Goal: Task Accomplishment & Management: Manage account settings

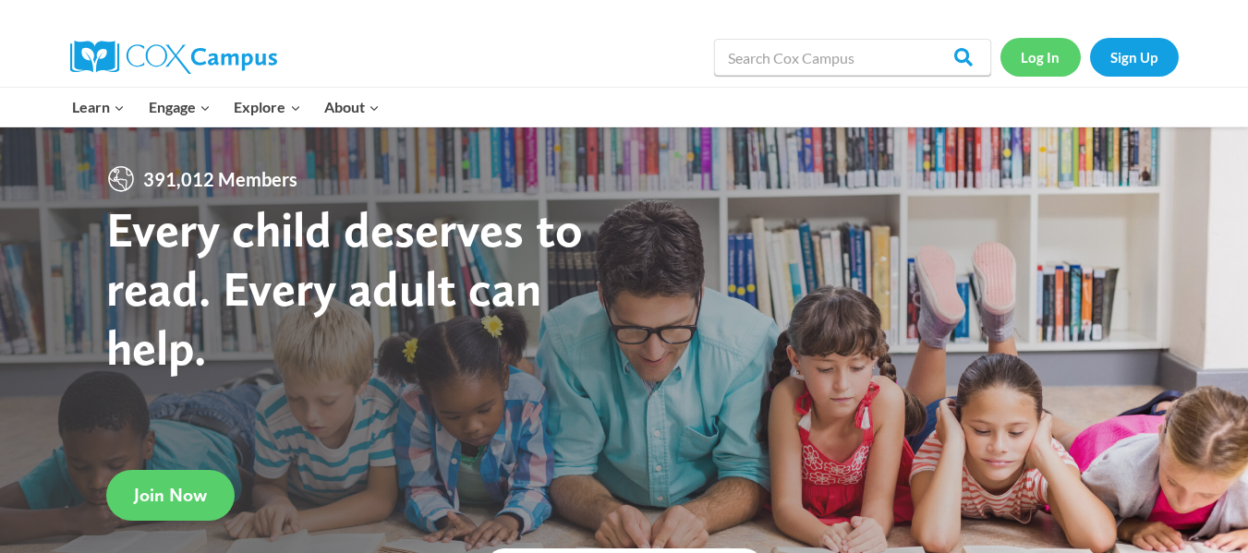
click at [1011, 55] on link "Log In" at bounding box center [1040, 57] width 80 height 38
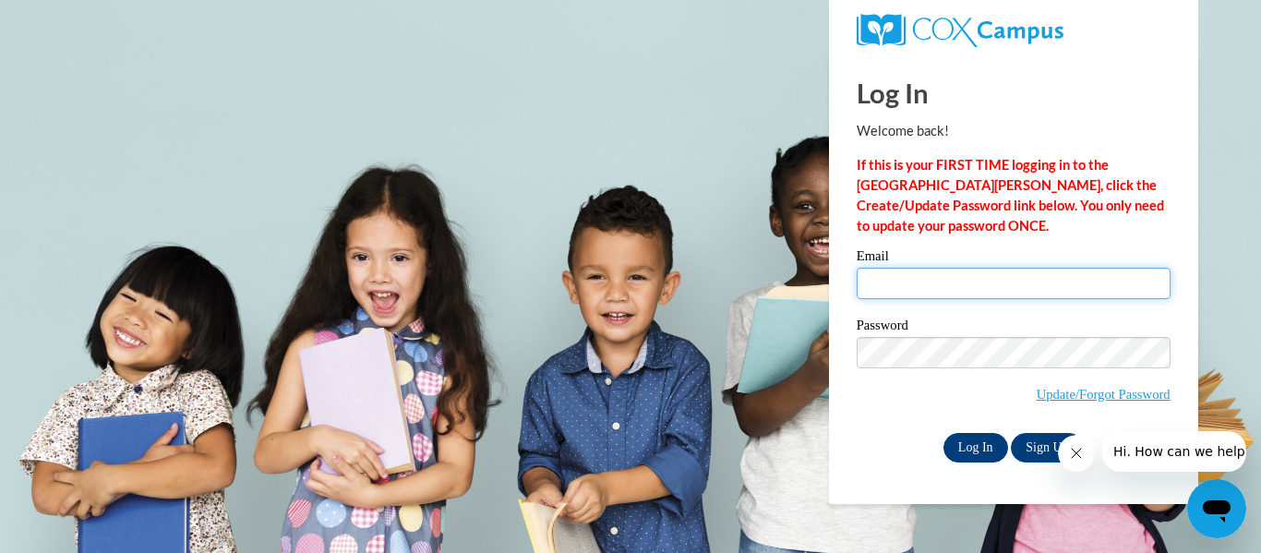
type input "jzizzo@greenfield.k12.wi.us"
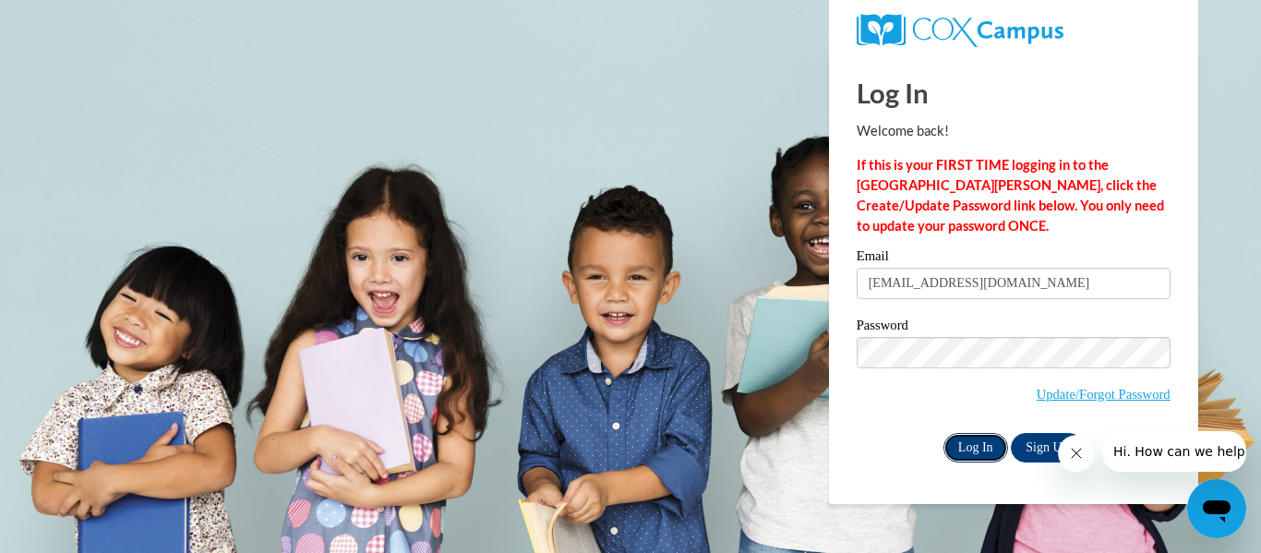
click at [978, 451] on input "Log In" at bounding box center [976, 448] width 65 height 30
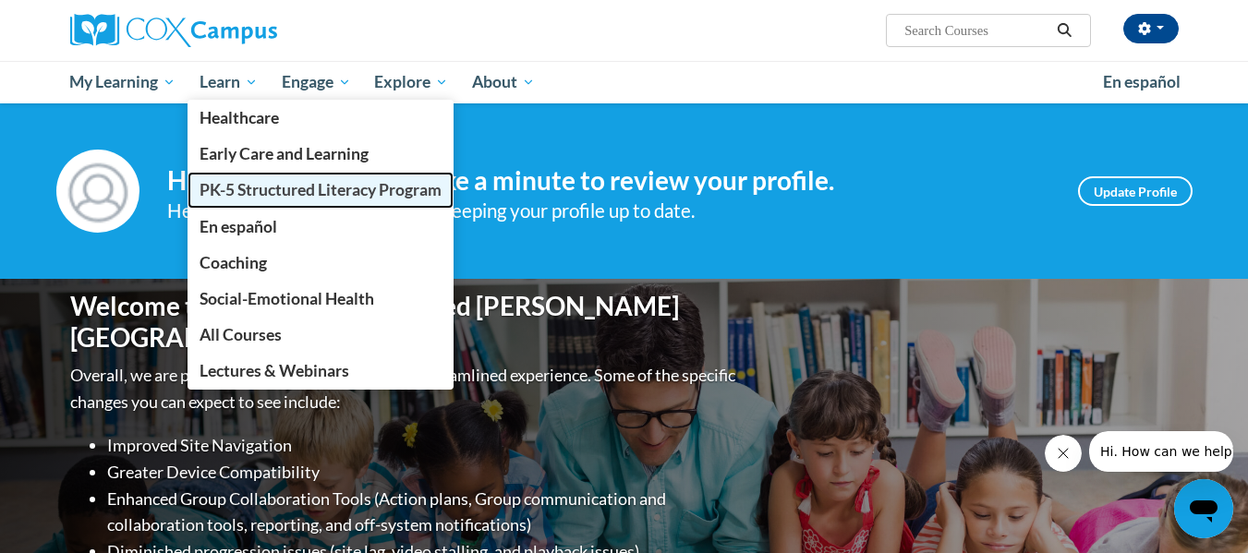
click at [252, 178] on link "PK-5 Structured Literacy Program" at bounding box center [320, 190] width 266 height 36
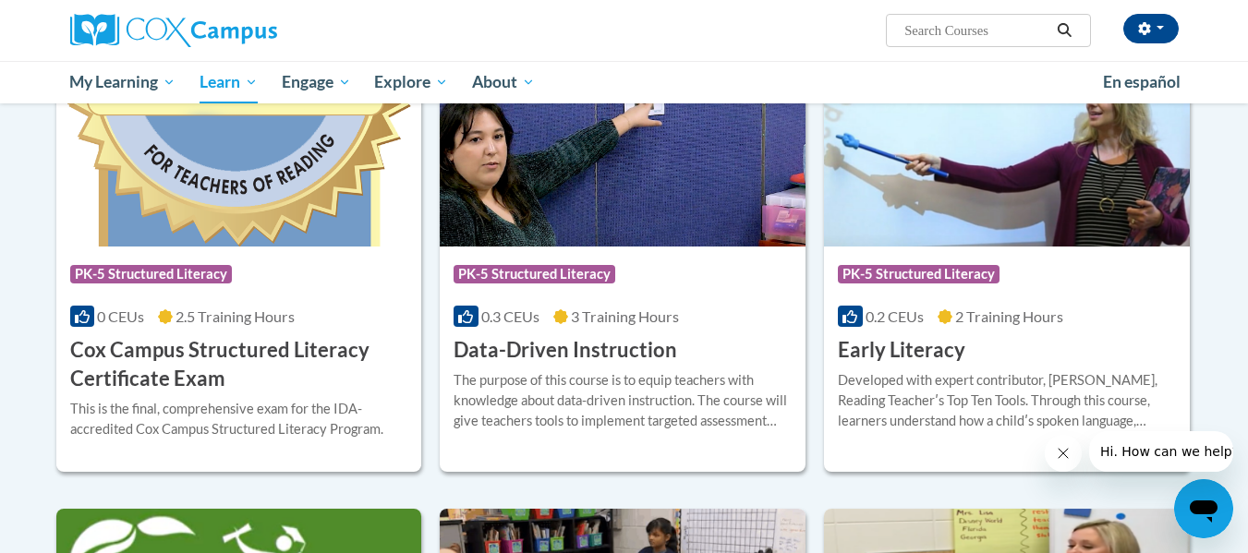
scroll to position [554, 0]
